Goal: Task Accomplishment & Management: Use online tool/utility

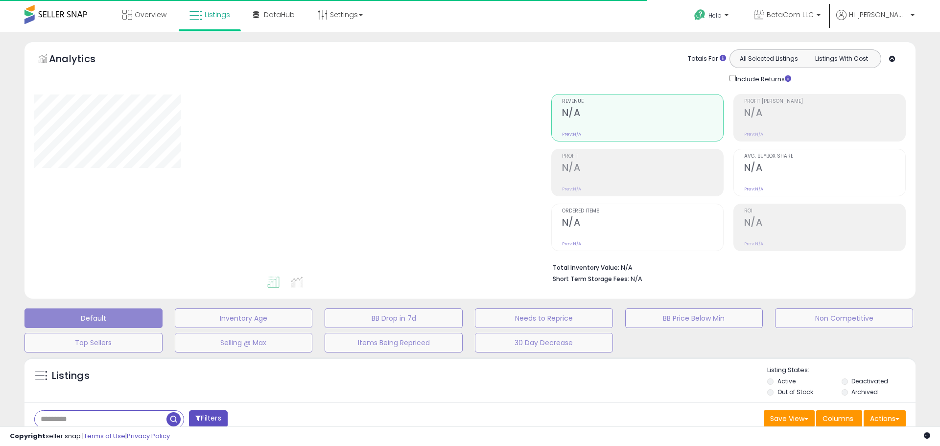
type input "**********"
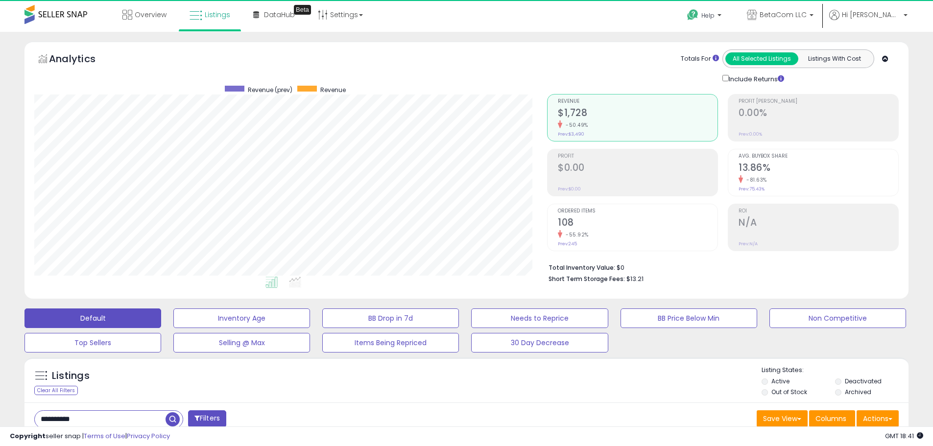
scroll to position [201, 513]
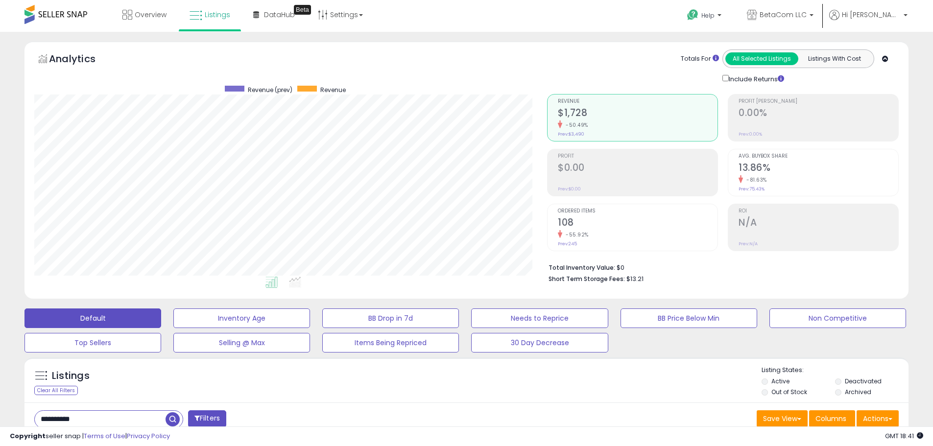
click at [707, 399] on div "Listings Clear All Filters" at bounding box center [466, 379] width 884 height 45
click at [877, 416] on button "Actions" at bounding box center [877, 418] width 42 height 17
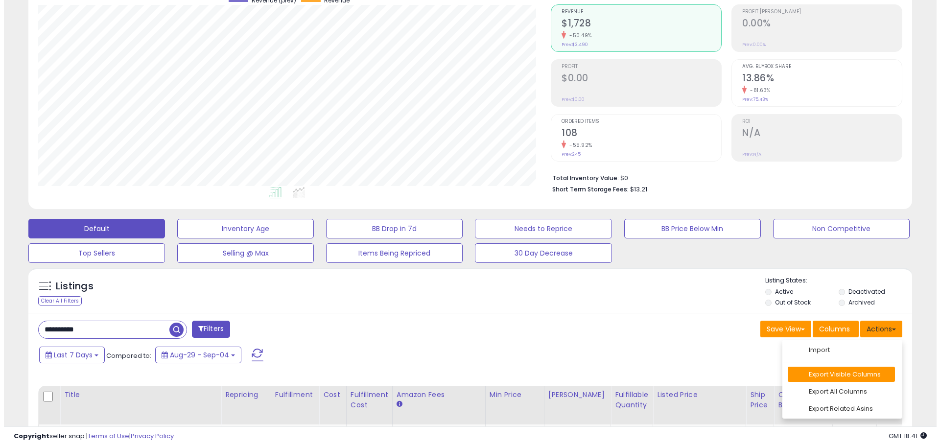
scroll to position [98, 0]
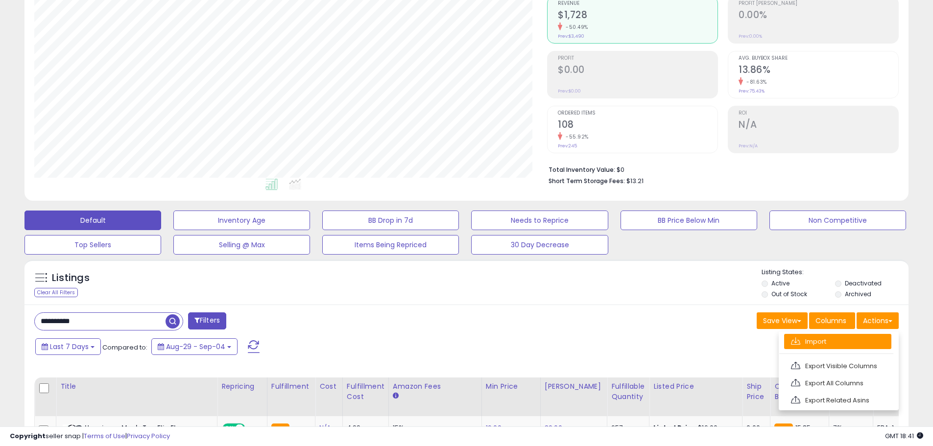
click at [833, 343] on link "Import" at bounding box center [837, 341] width 107 height 15
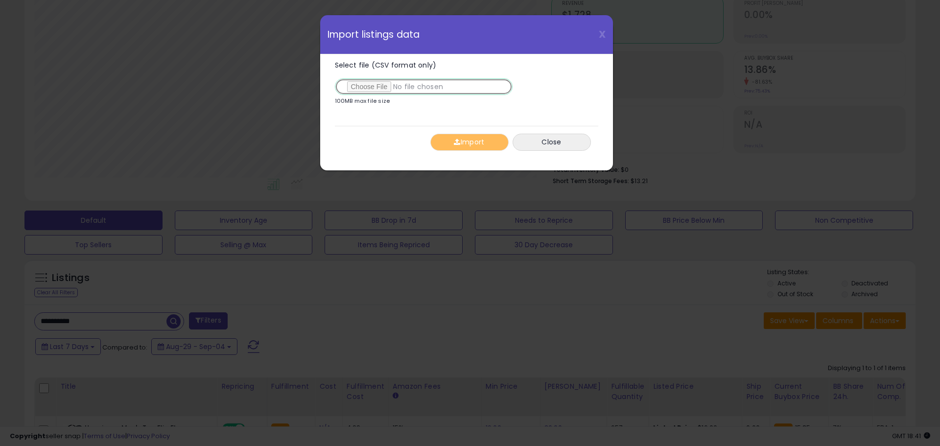
click at [370, 87] on input "Select file (CSV format only)" at bounding box center [424, 86] width 178 height 17
type input "**********"
click at [464, 136] on button "Import" at bounding box center [469, 142] width 78 height 17
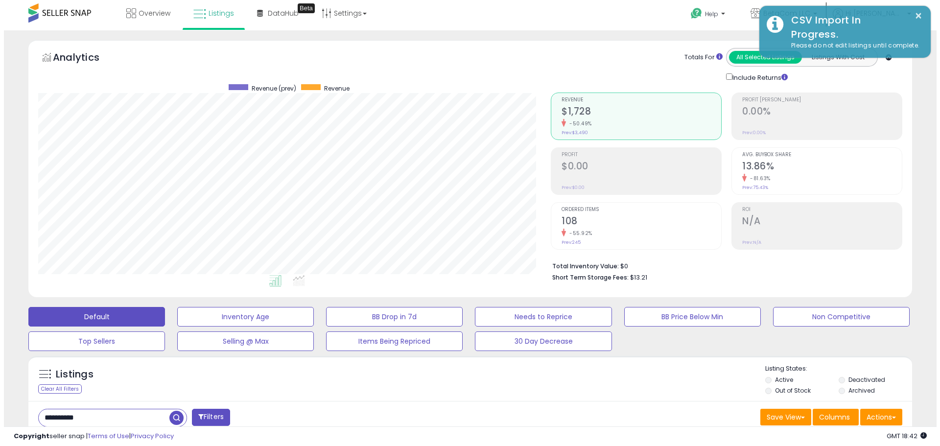
scroll to position [0, 0]
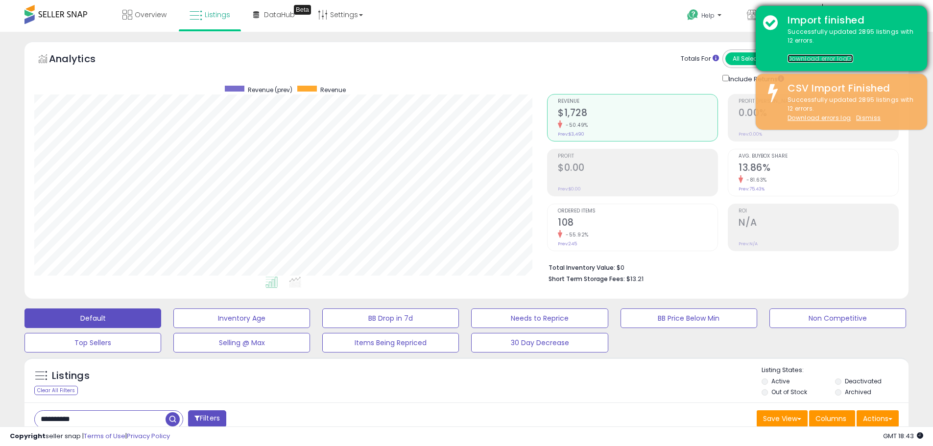
click at [819, 58] on link "Download error log" at bounding box center [820, 58] width 66 height 8
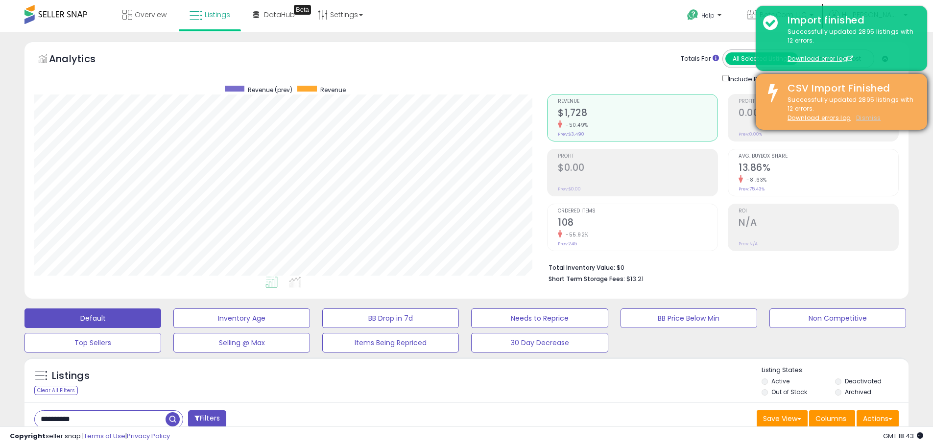
click at [872, 116] on u "Dismiss" at bounding box center [868, 118] width 24 height 8
click at [868, 120] on u "Dismiss" at bounding box center [868, 118] width 24 height 8
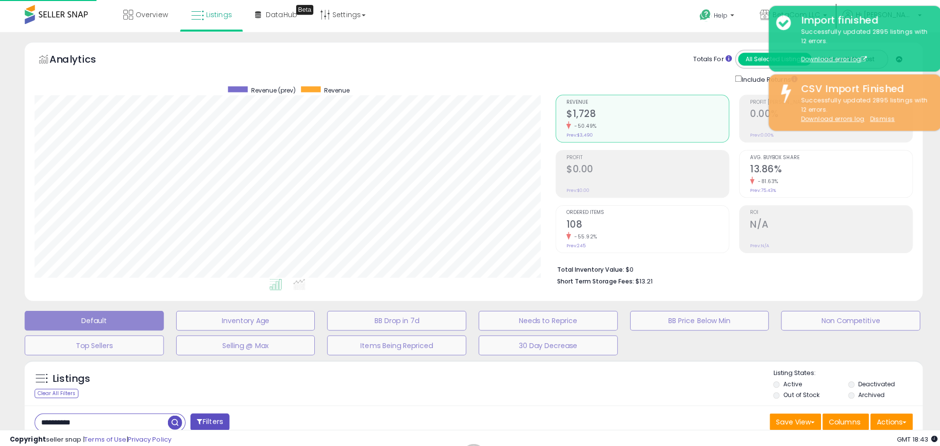
scroll to position [201, 517]
